Goal: Task Accomplishment & Management: Complete application form

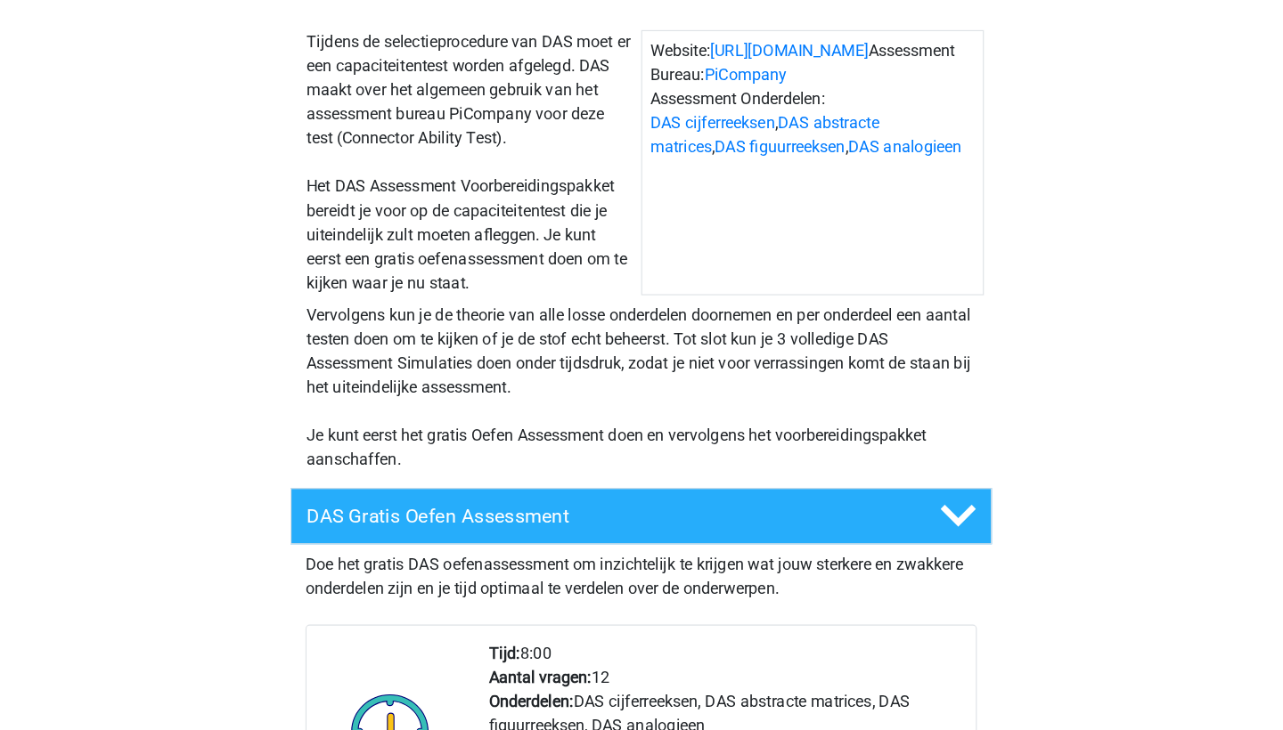
scroll to position [319, 0]
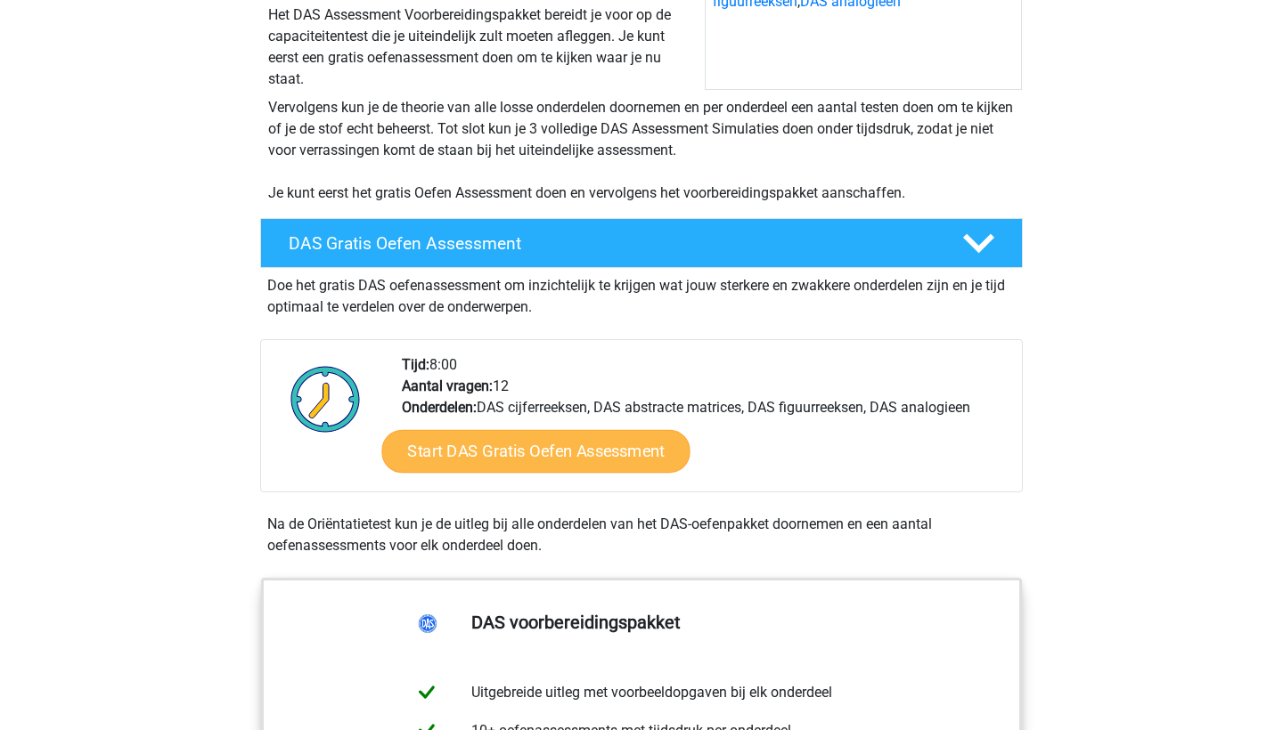
click at [554, 461] on link "Start DAS Gratis Oefen Assessment" at bounding box center [535, 451] width 308 height 43
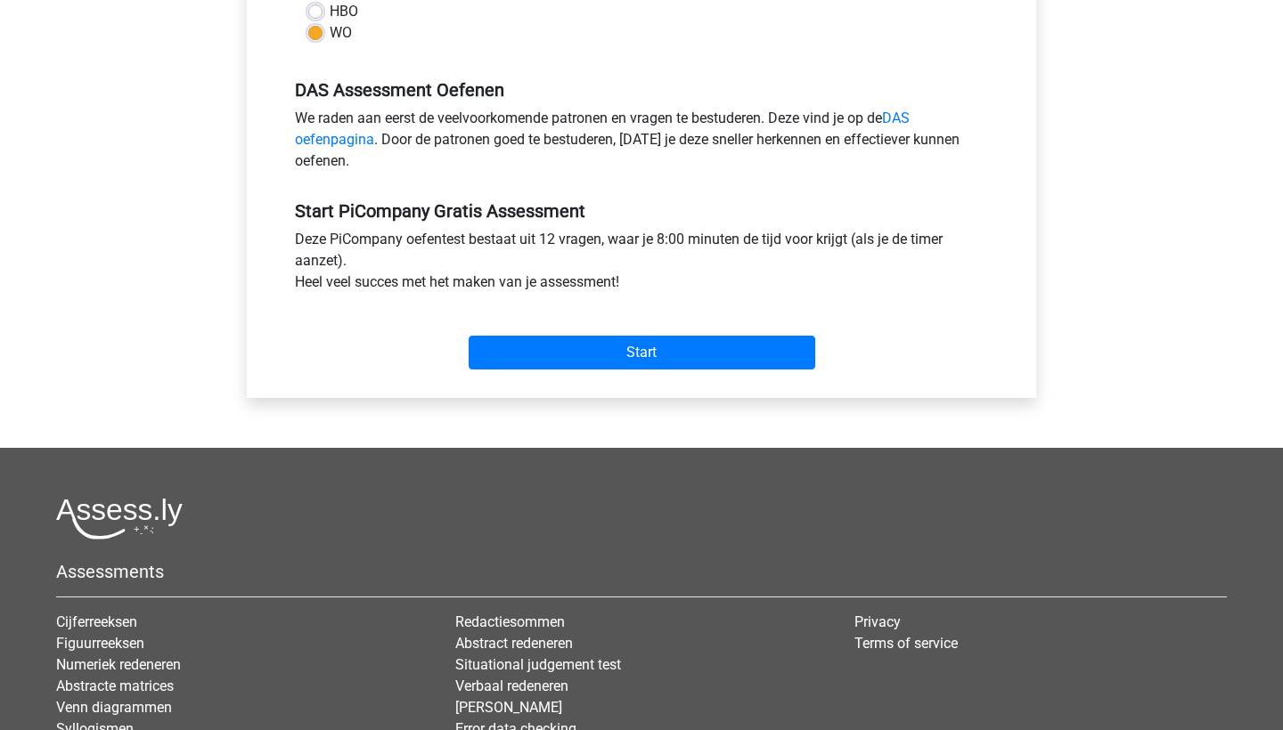
scroll to position [518, 0]
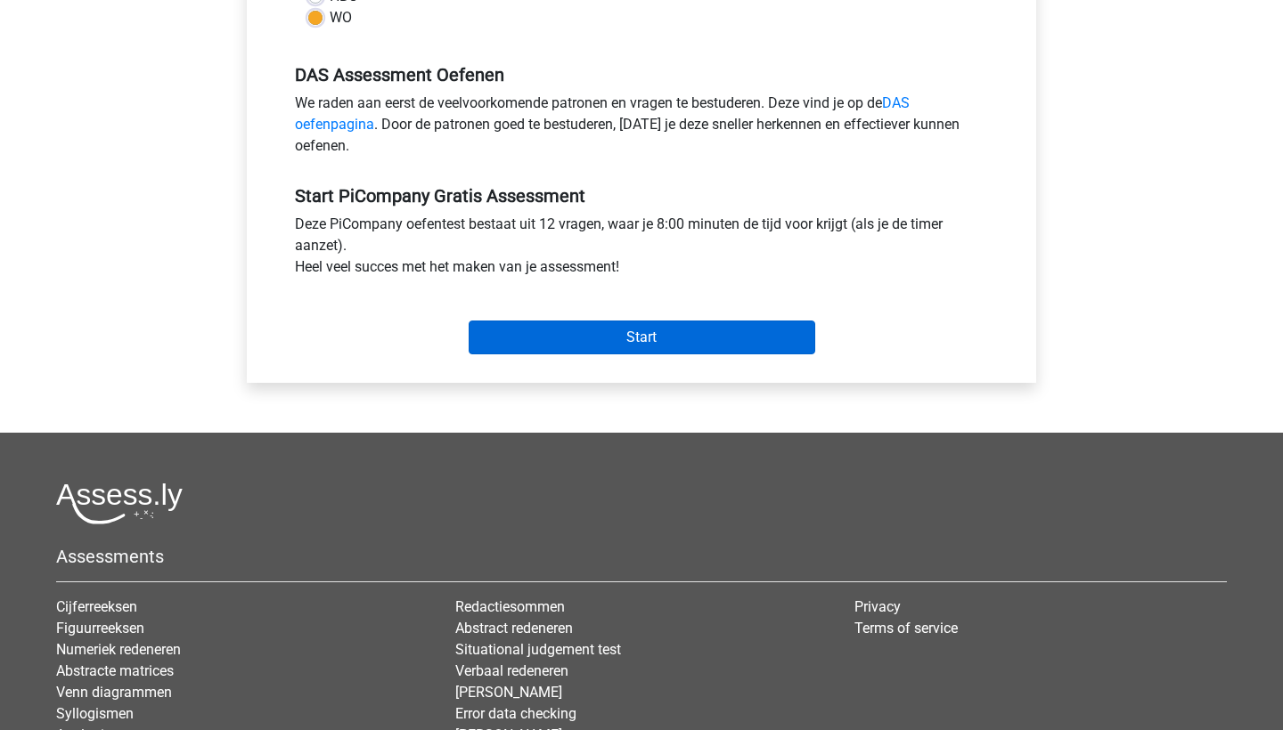
click at [639, 355] on input "Start" at bounding box center [642, 338] width 347 height 34
click at [623, 355] on input "Start" at bounding box center [642, 338] width 347 height 34
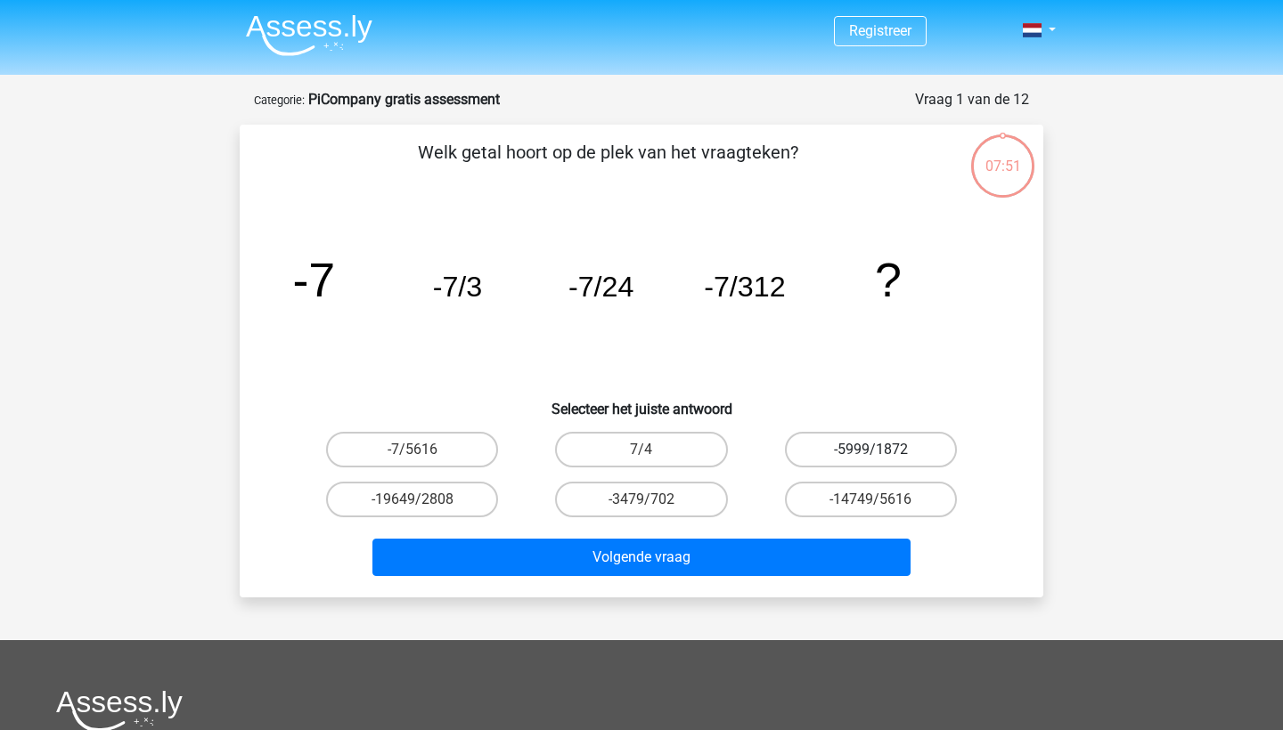
click at [878, 461] on label "-5999/1872" at bounding box center [871, 450] width 172 height 36
click at [878, 461] on input "-5999/1872" at bounding box center [876, 456] width 12 height 12
radio input "true"
click at [876, 510] on input "-14749/5616" at bounding box center [876, 506] width 12 height 12
radio input "true"
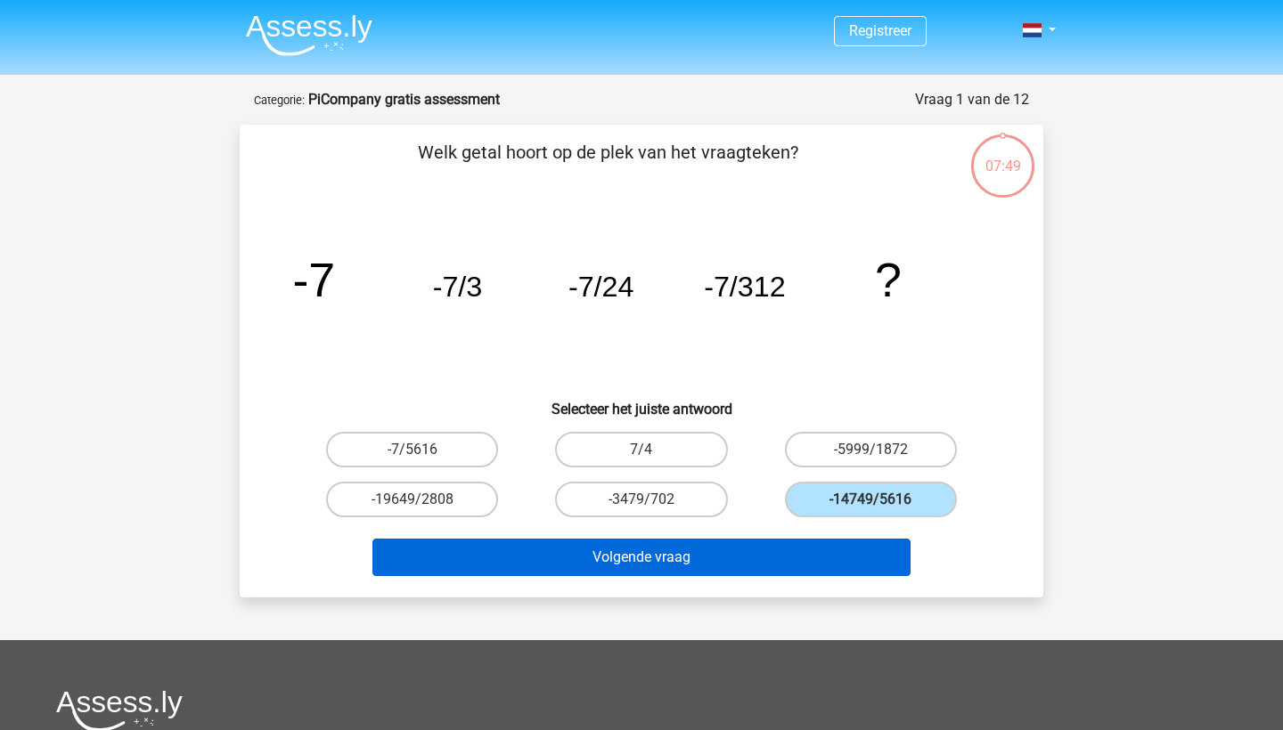
click at [863, 564] on button "Volgende vraag" at bounding box center [641, 557] width 539 height 37
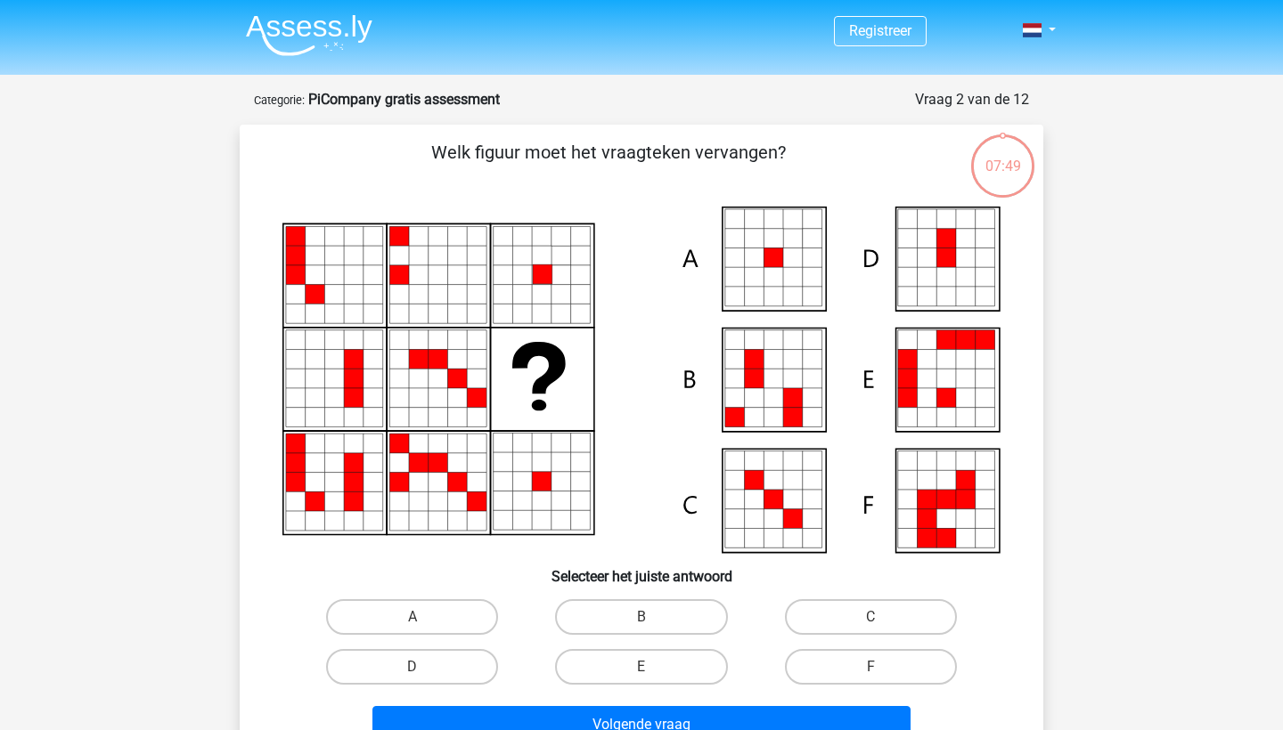
scroll to position [89, 0]
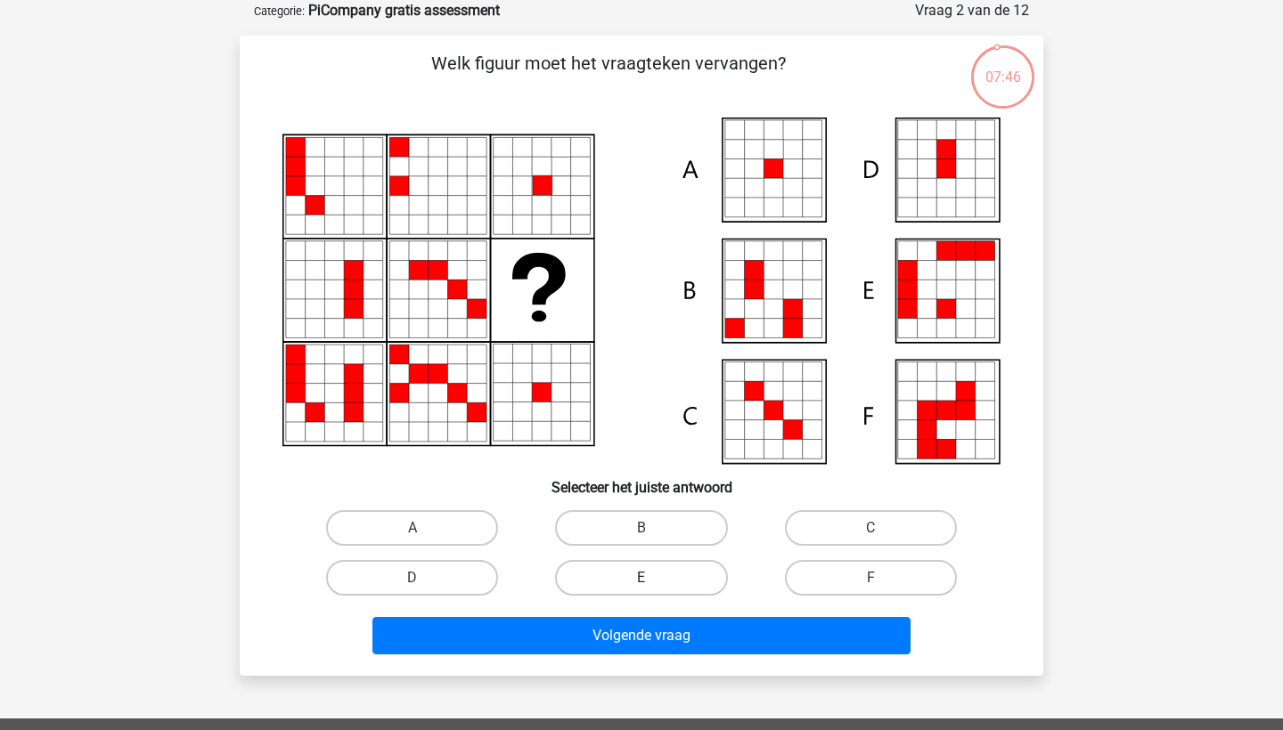
click at [673, 576] on label "E" at bounding box center [641, 578] width 172 height 36
click at [653, 578] on input "E" at bounding box center [647, 584] width 12 height 12
radio input "true"
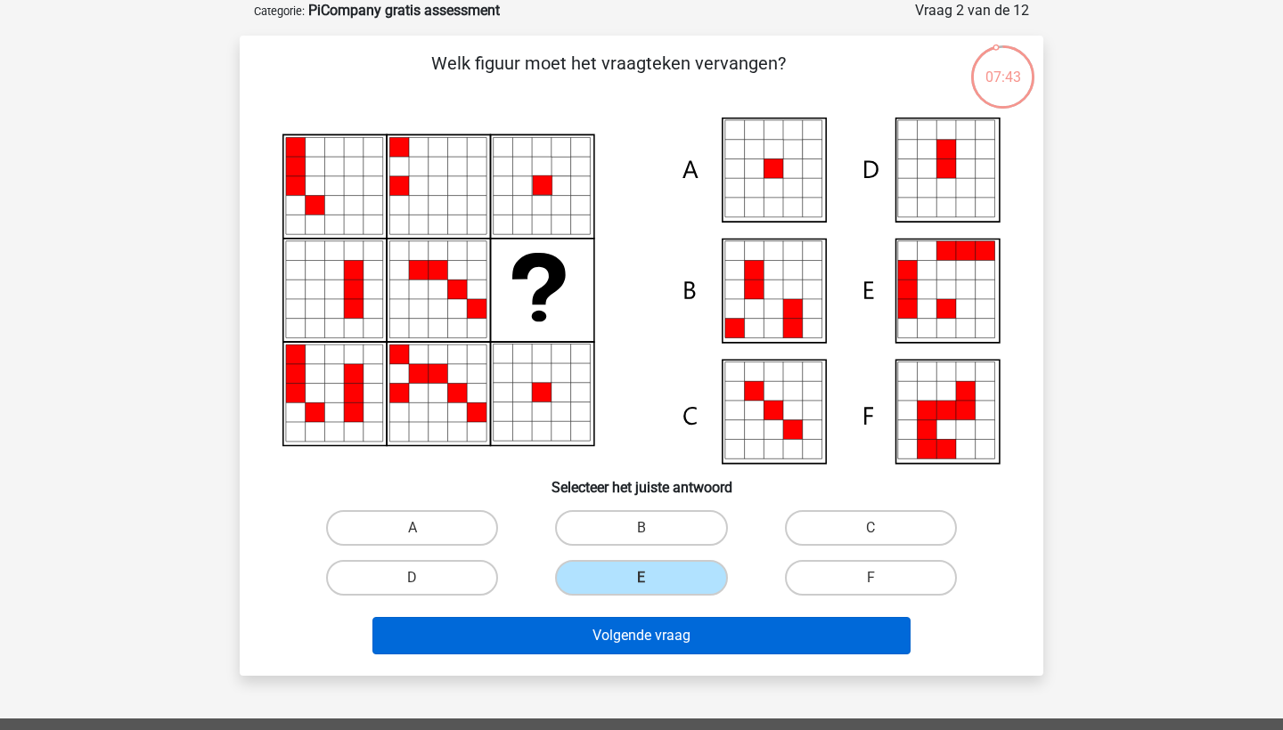
click at [689, 630] on button "Volgende vraag" at bounding box center [641, 635] width 539 height 37
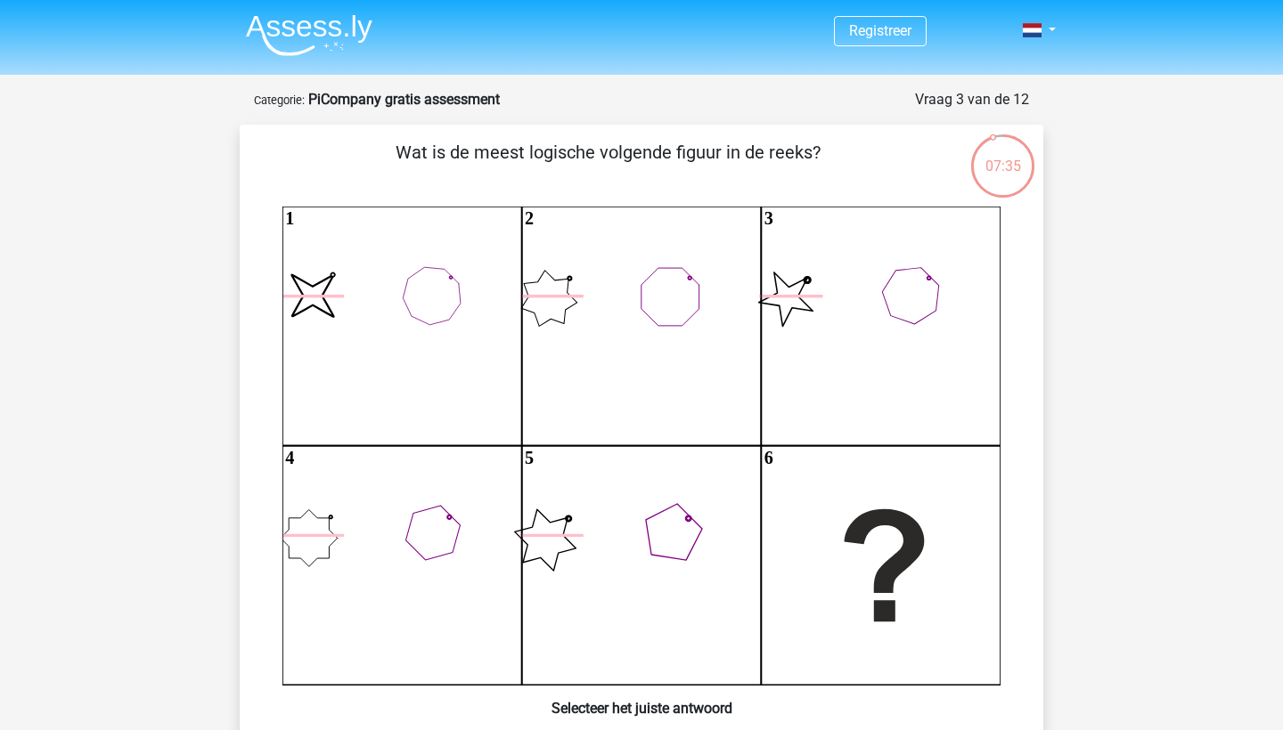
scroll to position [0, 0]
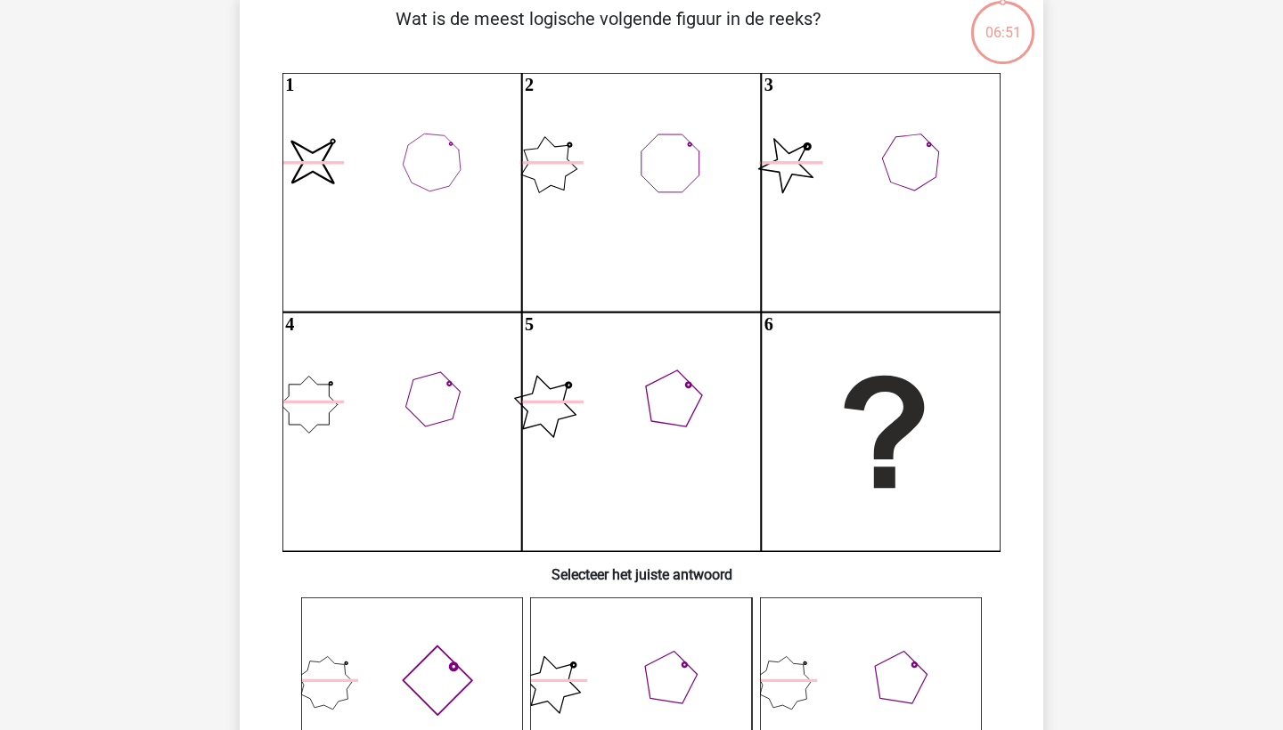
scroll to position [290, 0]
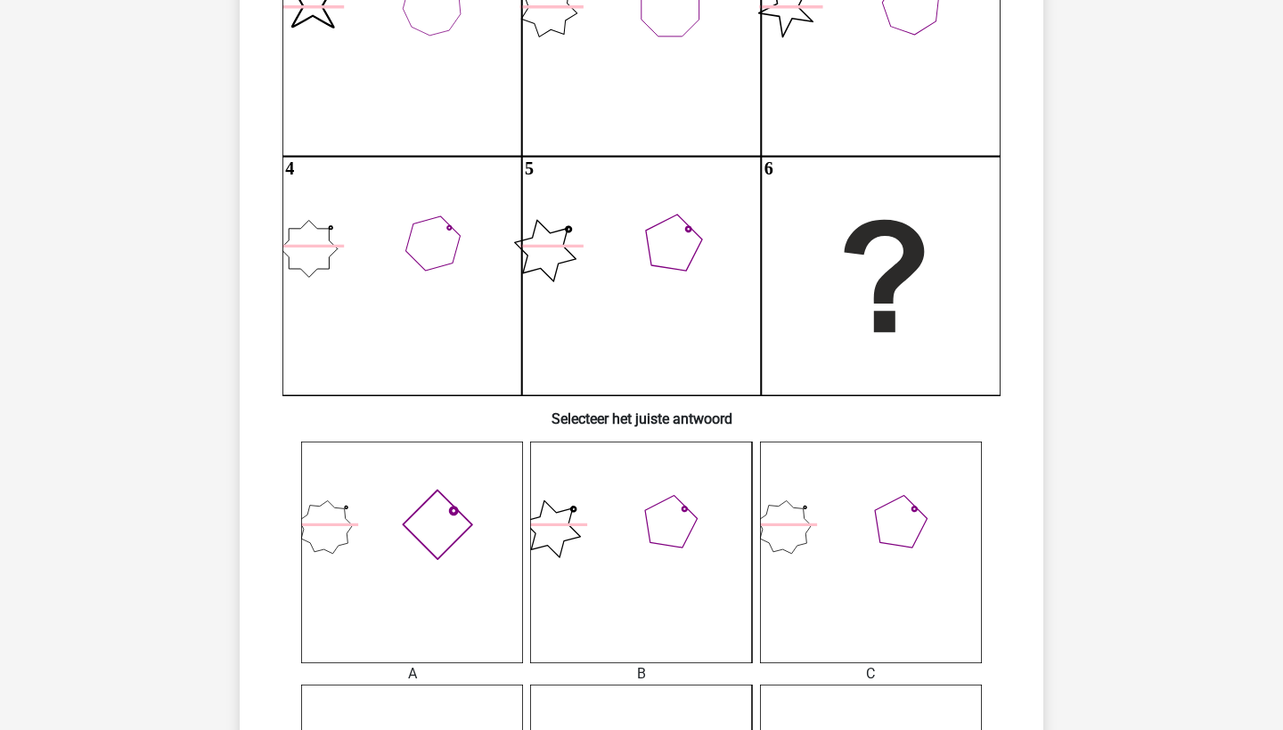
click at [828, 491] on icon at bounding box center [871, 553] width 222 height 222
click at [724, 504] on icon at bounding box center [641, 553] width 222 height 222
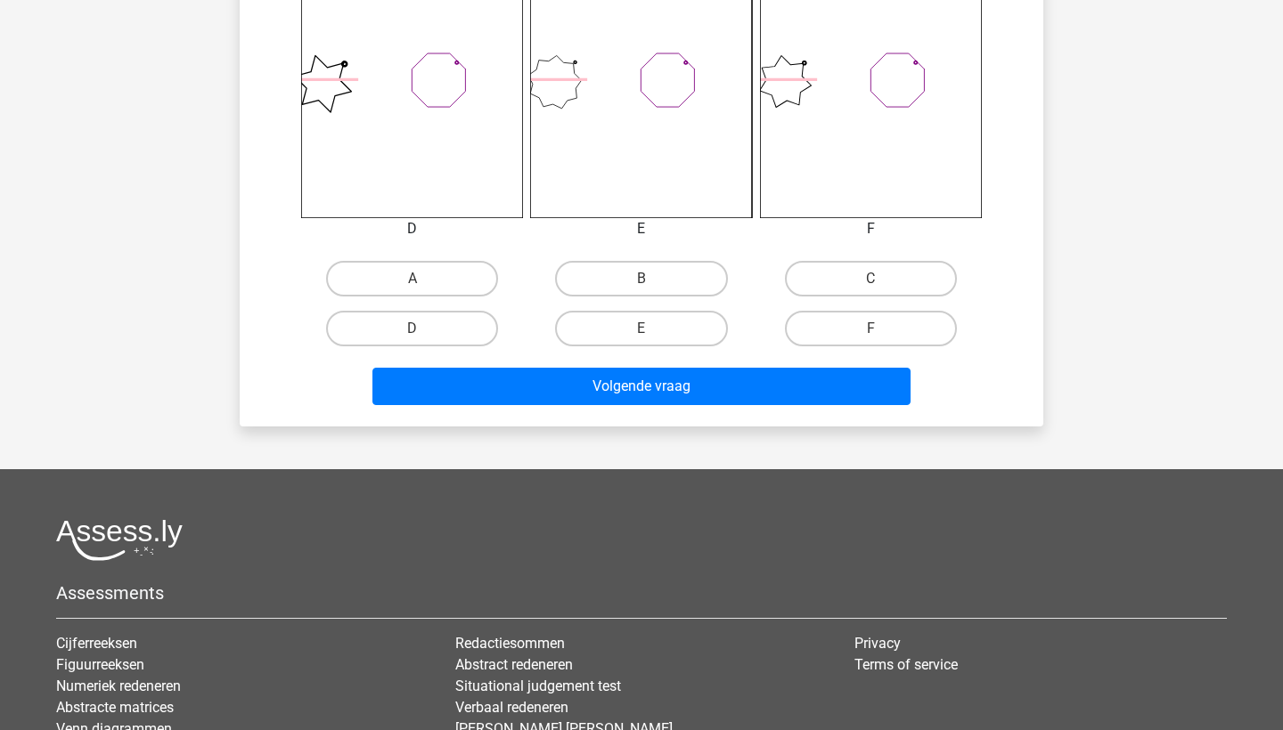
scroll to position [1032, 0]
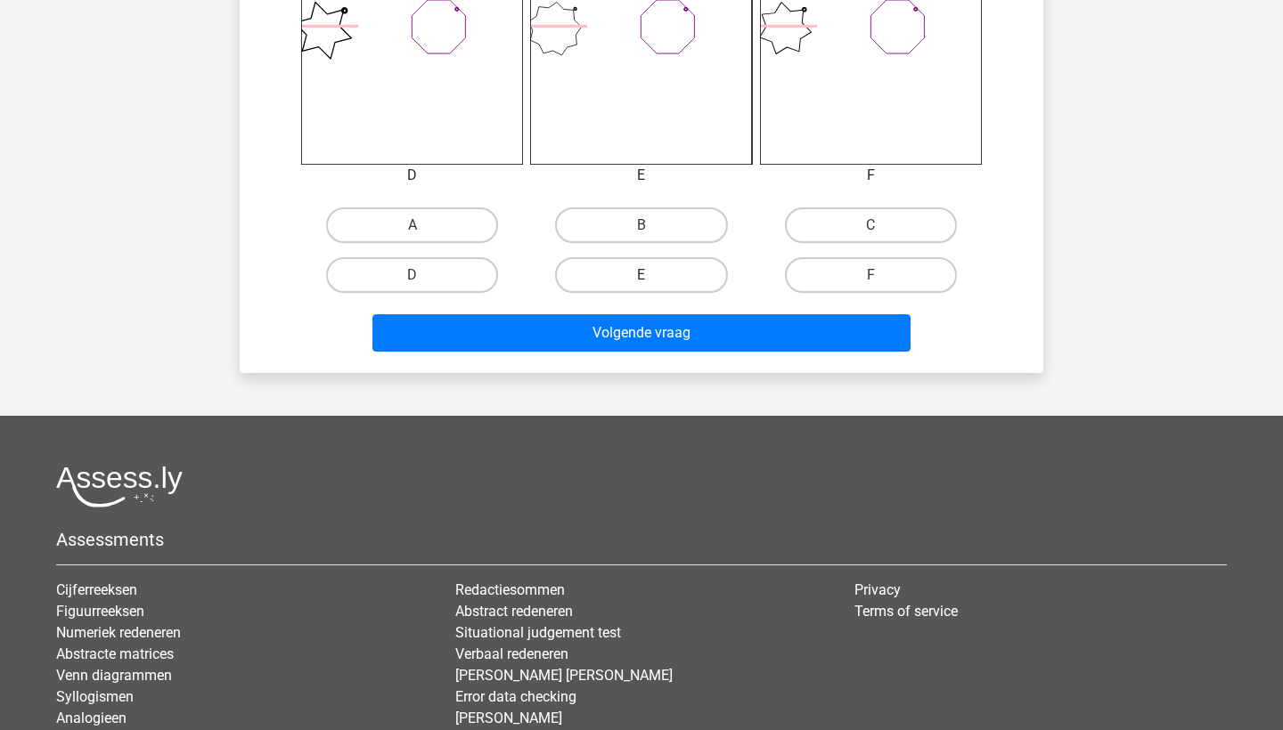
click at [660, 279] on label "E" at bounding box center [641, 275] width 172 height 36
click at [653, 279] on input "E" at bounding box center [647, 281] width 12 height 12
radio input "true"
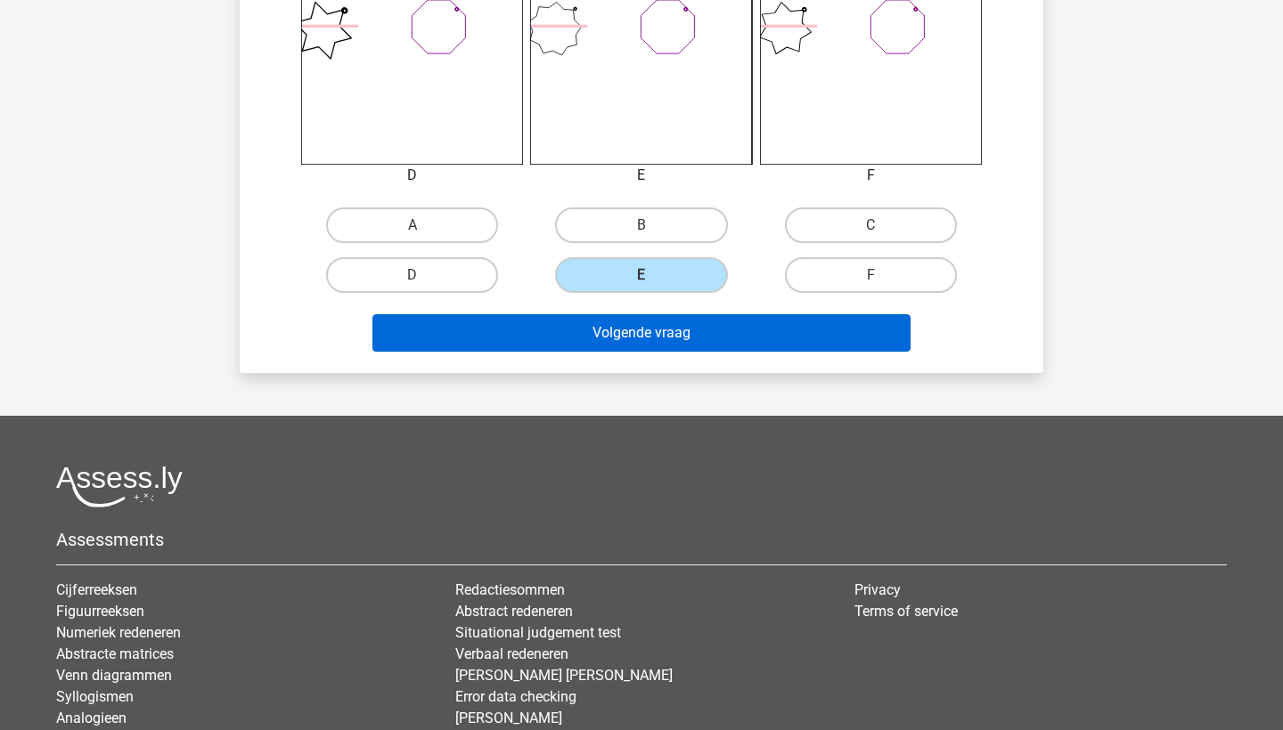
click at [667, 335] on button "Volgende vraag" at bounding box center [641, 332] width 539 height 37
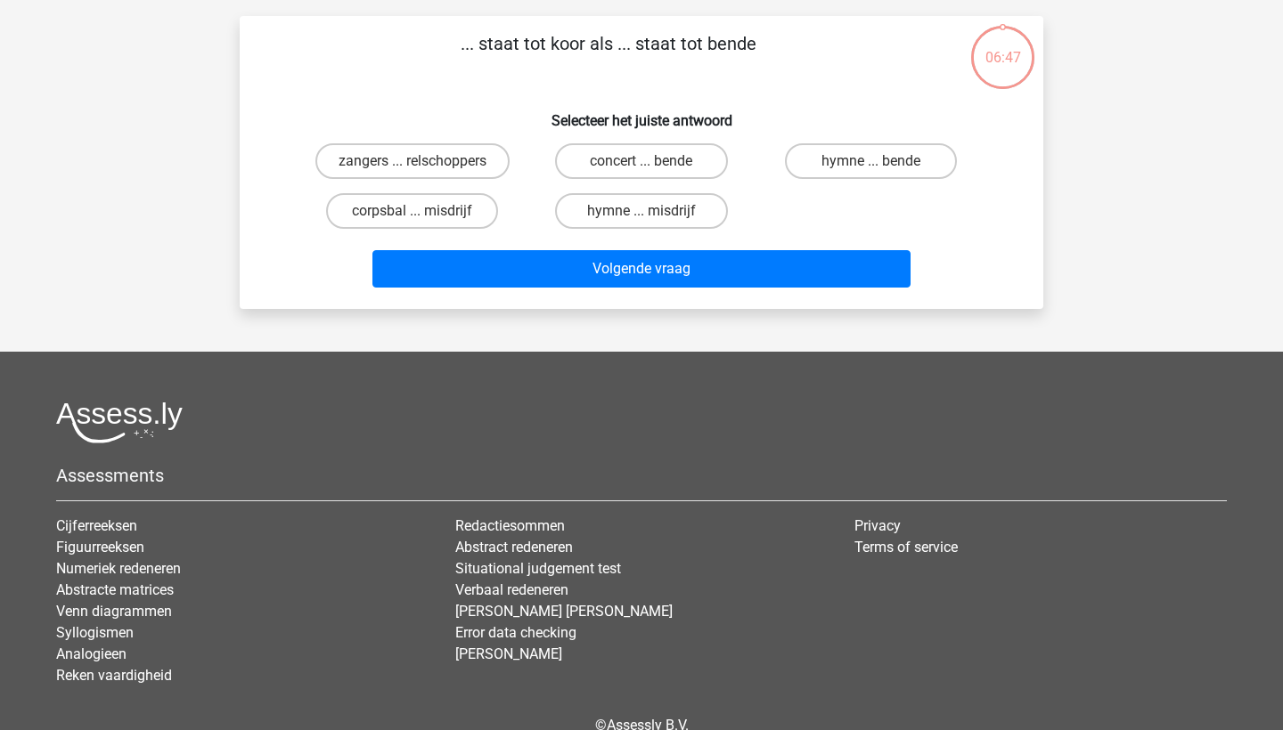
scroll to position [89, 0]
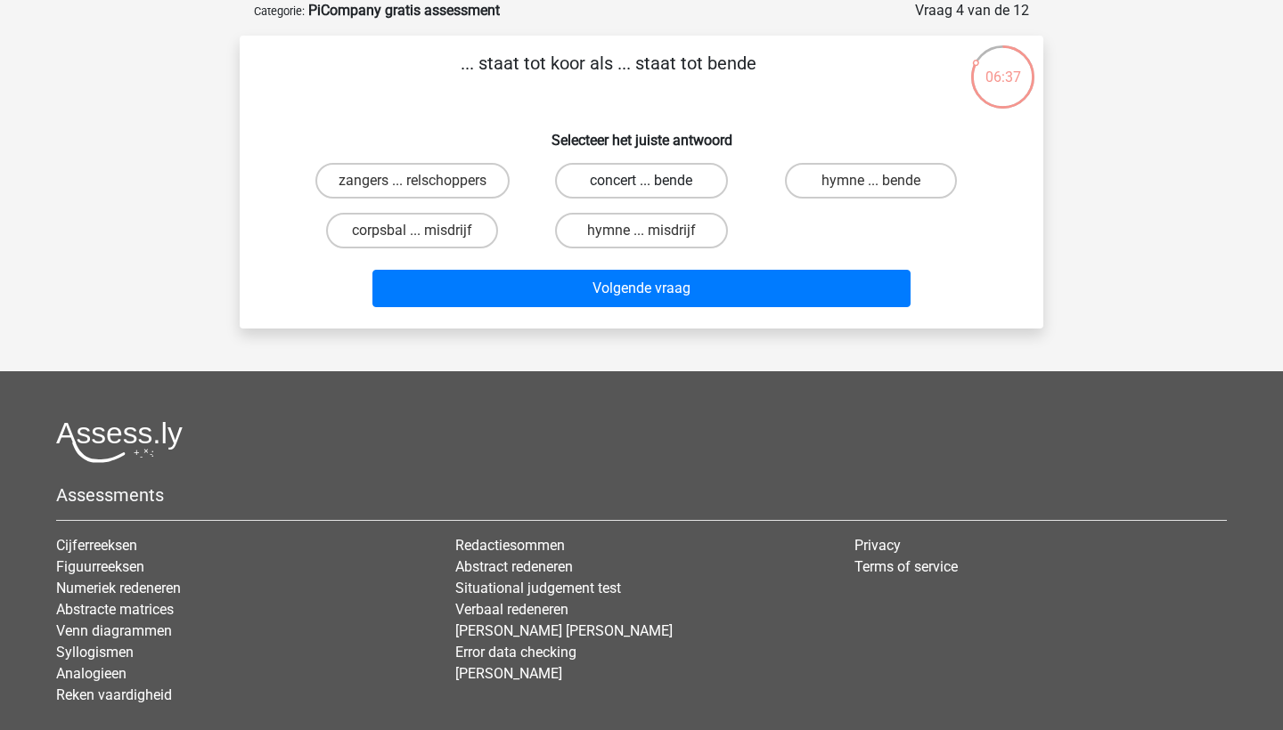
click at [673, 191] on label "concert ... bende" at bounding box center [641, 181] width 172 height 36
click at [653, 191] on input "concert ... bende" at bounding box center [647, 187] width 12 height 12
radio input "true"
click at [468, 168] on label "zangers ... relschoppers" at bounding box center [412, 181] width 194 height 36
click at [424, 181] on input "zangers ... relschoppers" at bounding box center [418, 187] width 12 height 12
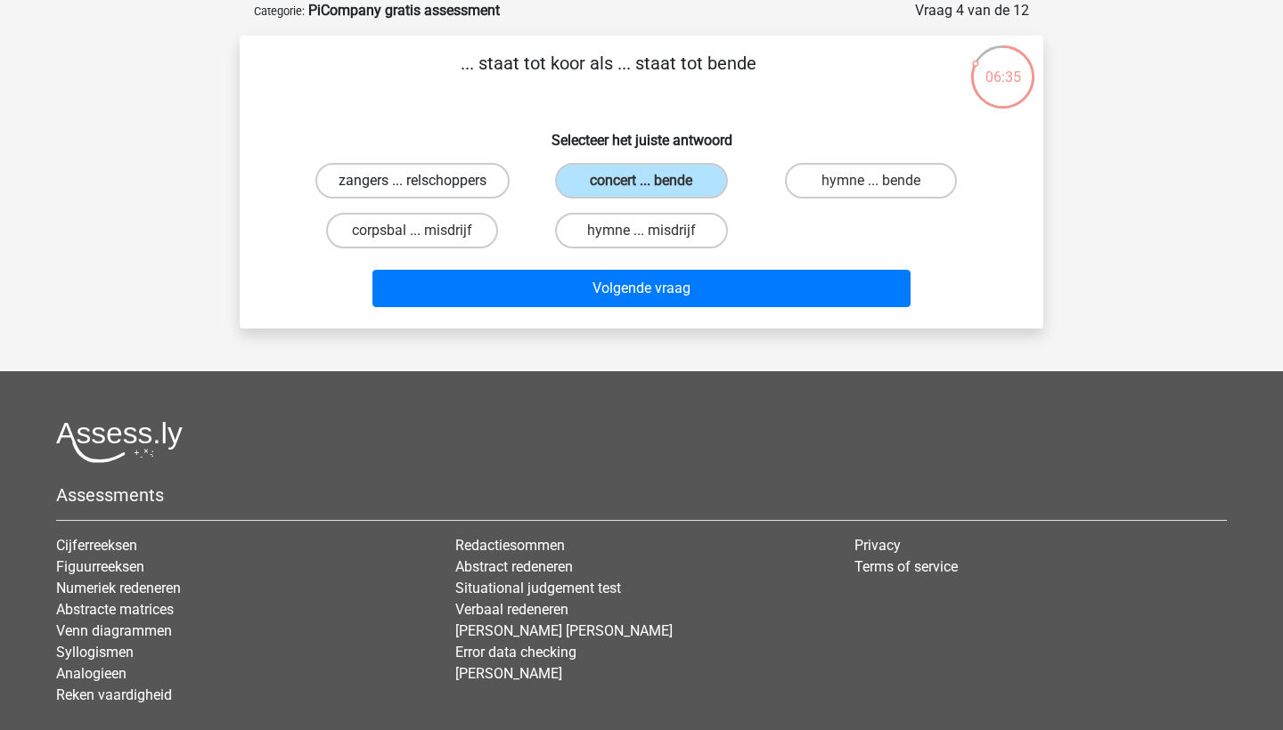
radio input "true"
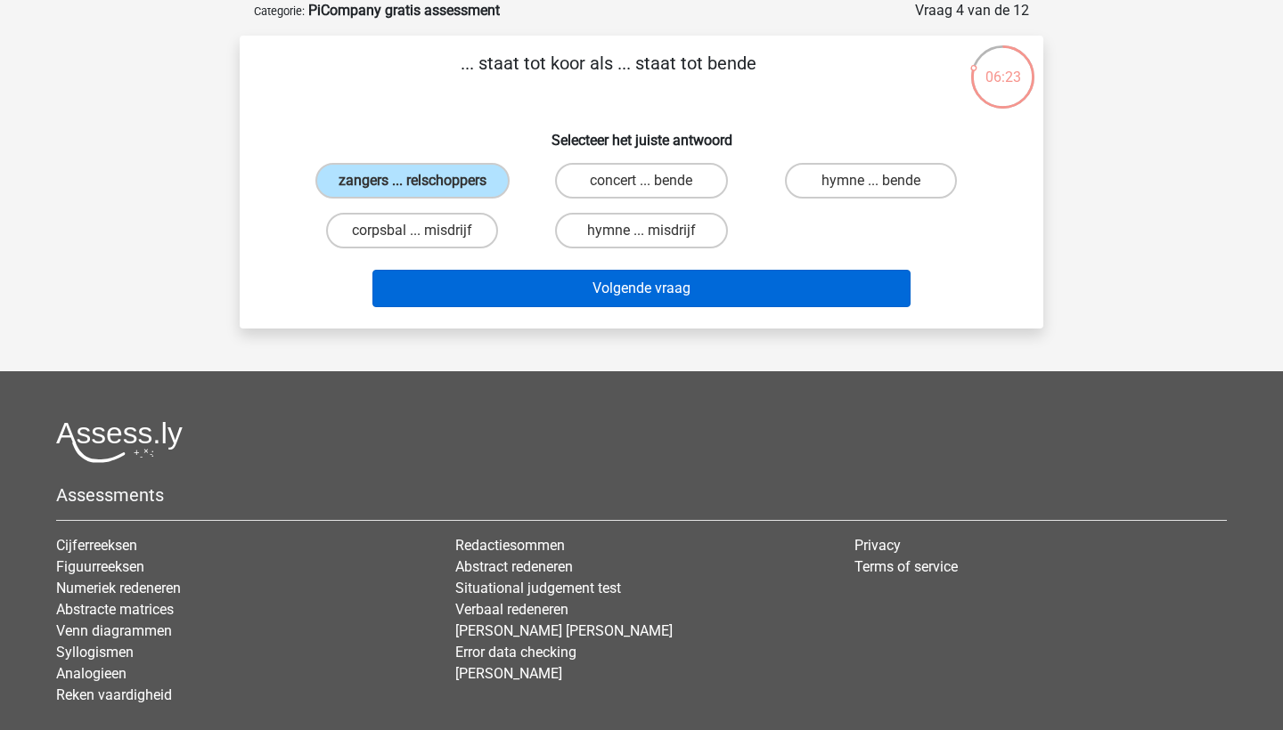
click at [645, 307] on button "Volgende vraag" at bounding box center [641, 288] width 539 height 37
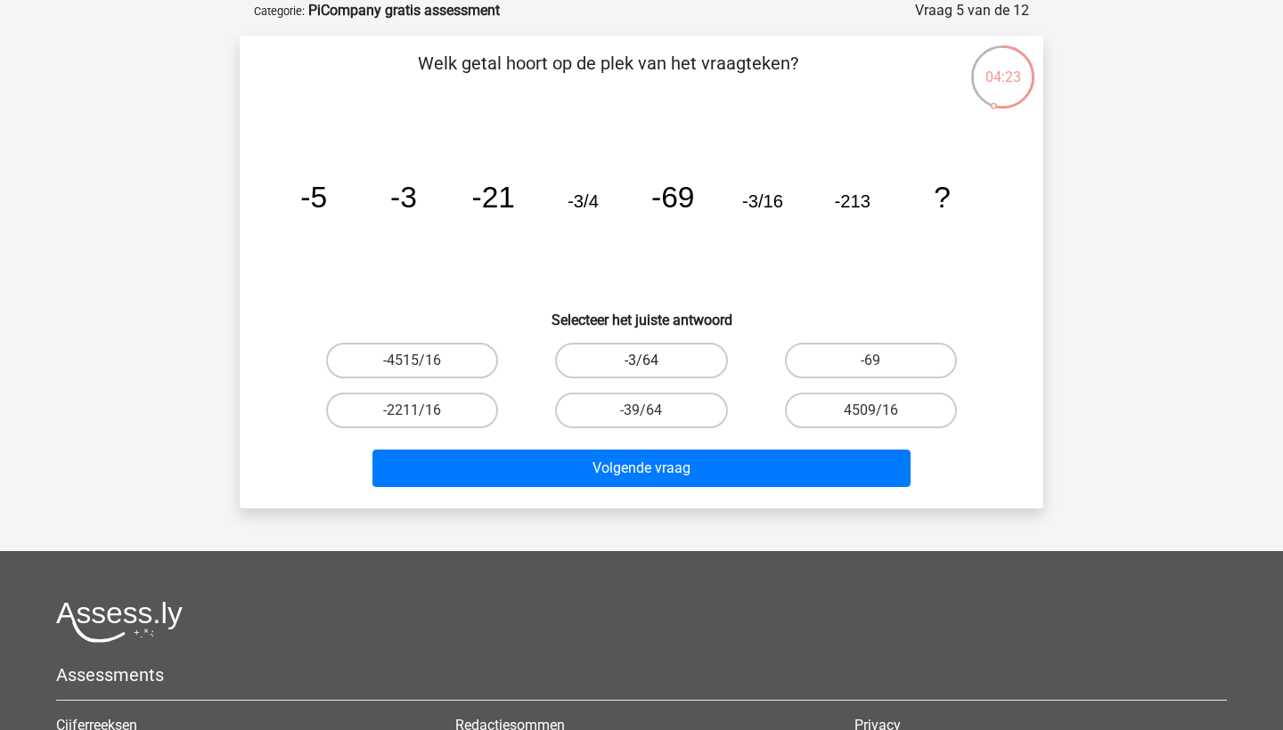
click at [706, 347] on label "-3/64" at bounding box center [641, 361] width 172 height 36
click at [653, 361] on input "-3/64" at bounding box center [647, 367] width 12 height 12
radio input "true"
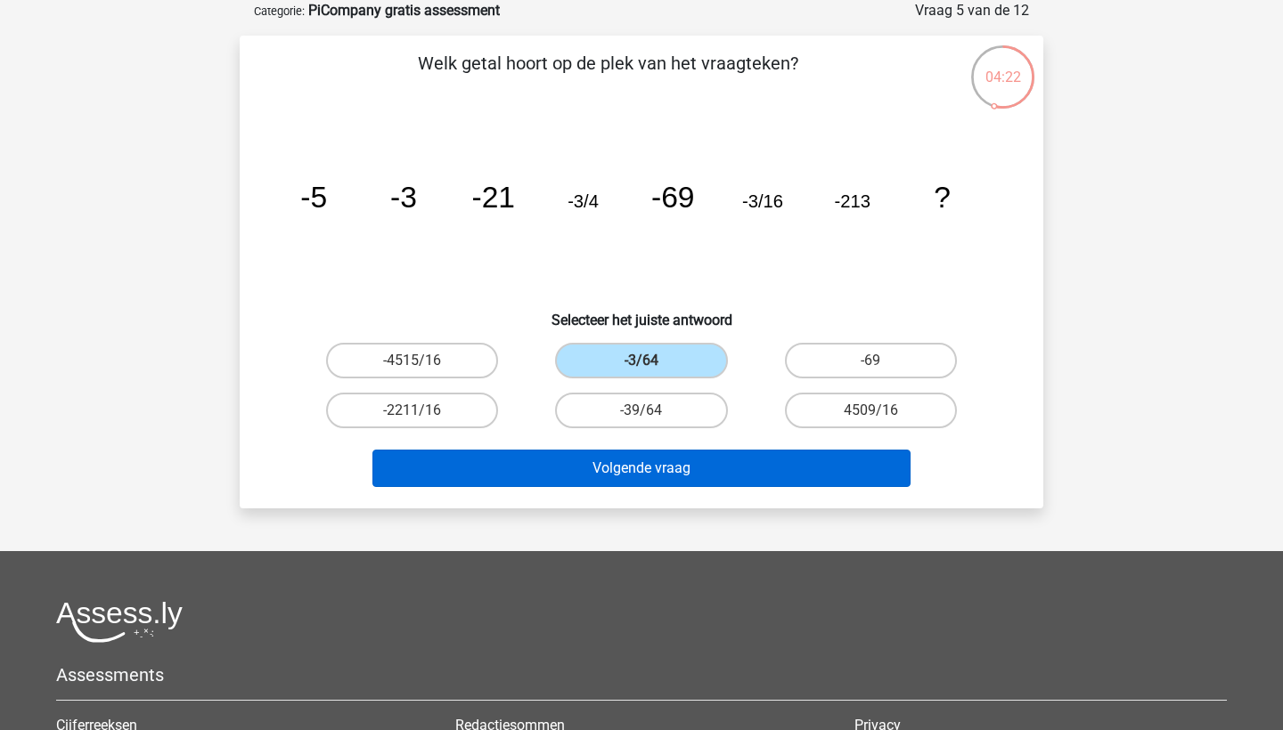
click at [684, 470] on button "Volgende vraag" at bounding box center [641, 468] width 539 height 37
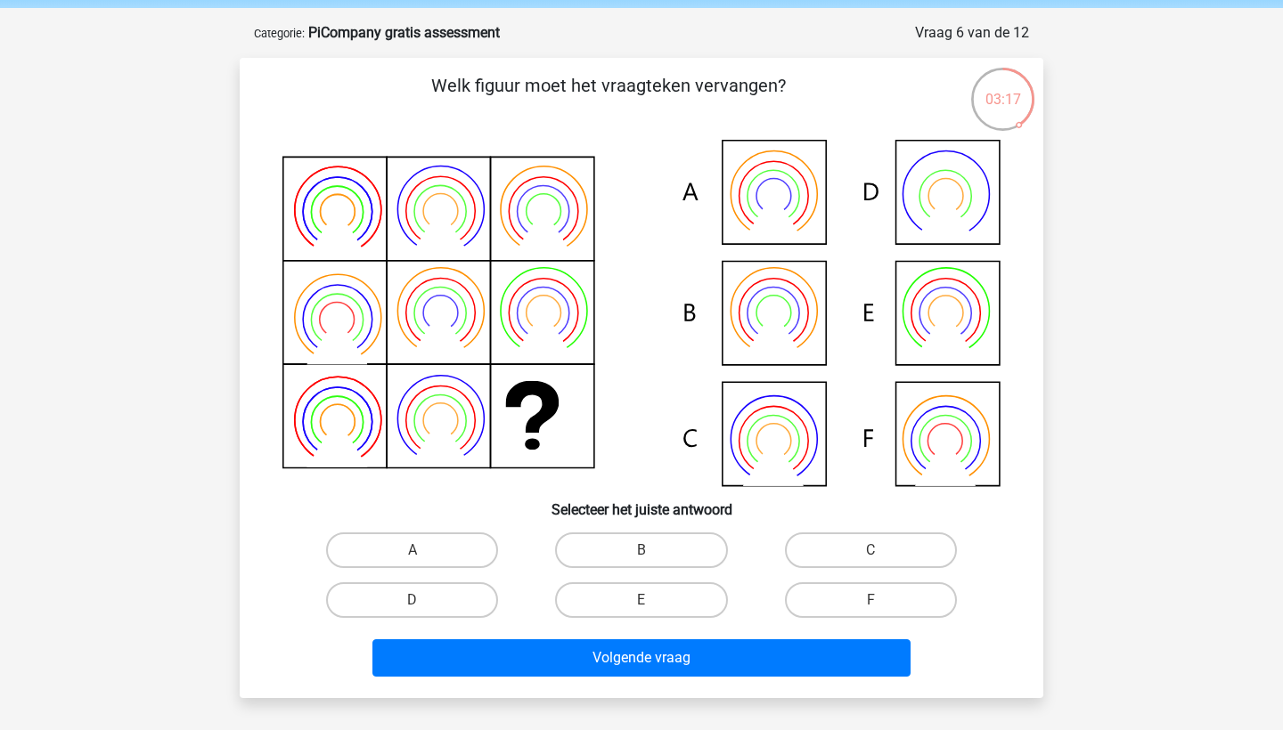
scroll to position [67, 0]
